Goal: Information Seeking & Learning: Learn about a topic

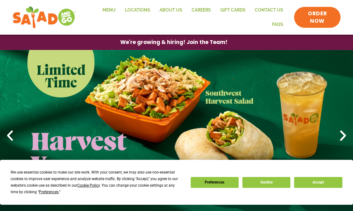
click at [326, 184] on button "Accept" at bounding box center [318, 182] width 48 height 11
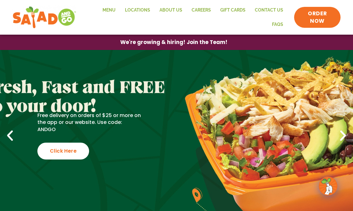
click at [116, 3] on link "Menu" at bounding box center [109, 10] width 22 height 14
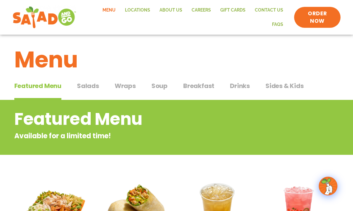
scroll to position [4, 0]
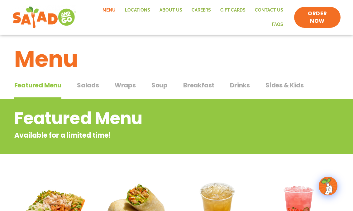
click at [208, 78] on div "Menu" at bounding box center [176, 54] width 353 height 48
click at [198, 83] on span "Breakfast" at bounding box center [198, 84] width 31 height 9
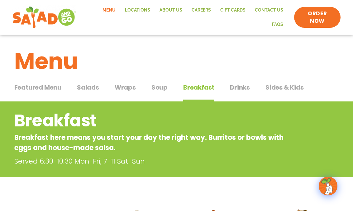
scroll to position [2, 0]
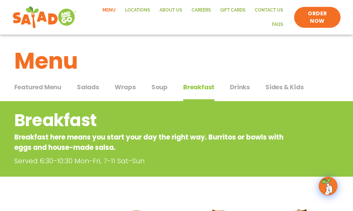
click at [89, 76] on h1 "Menu" at bounding box center [176, 61] width 325 height 34
click at [97, 92] on button "Salads Salads" at bounding box center [88, 91] width 22 height 19
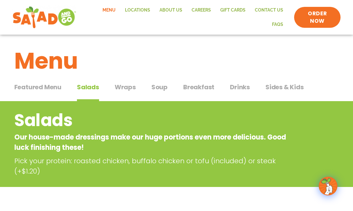
click at [53, 89] on span "Featured Menu" at bounding box center [37, 86] width 47 height 9
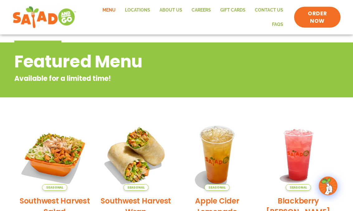
scroll to position [60, 0]
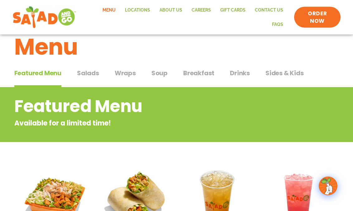
click at [97, 71] on span "Salads" at bounding box center [88, 73] width 22 height 9
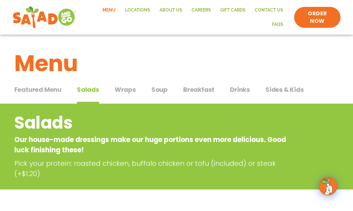
click at [131, 87] on span "Wraps" at bounding box center [125, 89] width 21 height 9
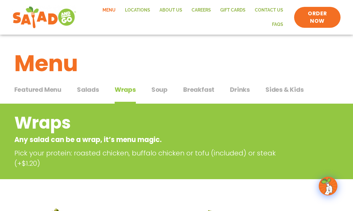
click at [163, 88] on span "Soup" at bounding box center [159, 89] width 16 height 9
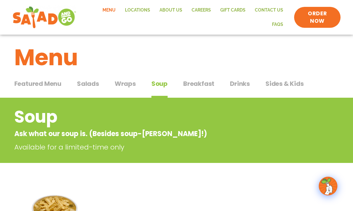
click at [202, 85] on span "Breakfast" at bounding box center [198, 83] width 31 height 9
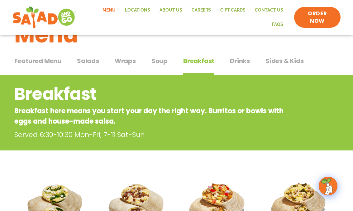
scroll to position [20, 0]
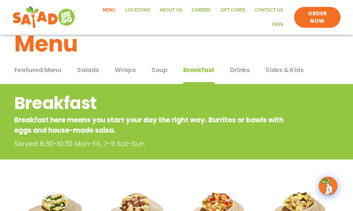
click at [234, 74] on span "Drinks" at bounding box center [240, 69] width 20 height 9
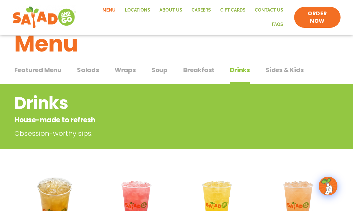
click at [286, 74] on span "Sides & Kids" at bounding box center [284, 69] width 38 height 9
